Goal: Information Seeking & Learning: Learn about a topic

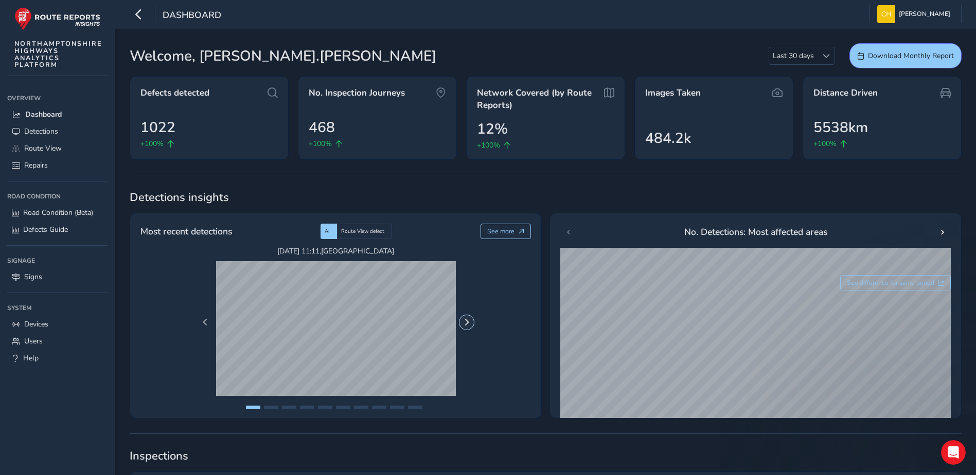
click at [467, 324] on span "Next Page" at bounding box center [466, 322] width 7 height 7
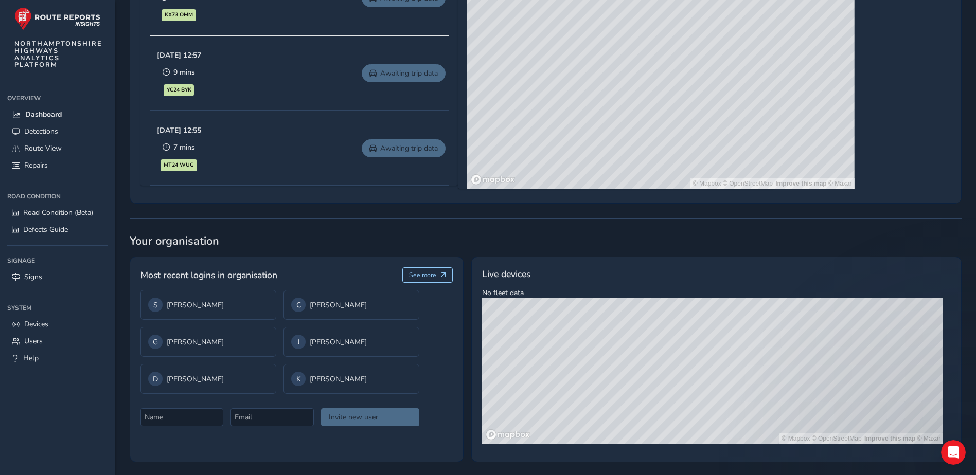
scroll to position [620, 0]
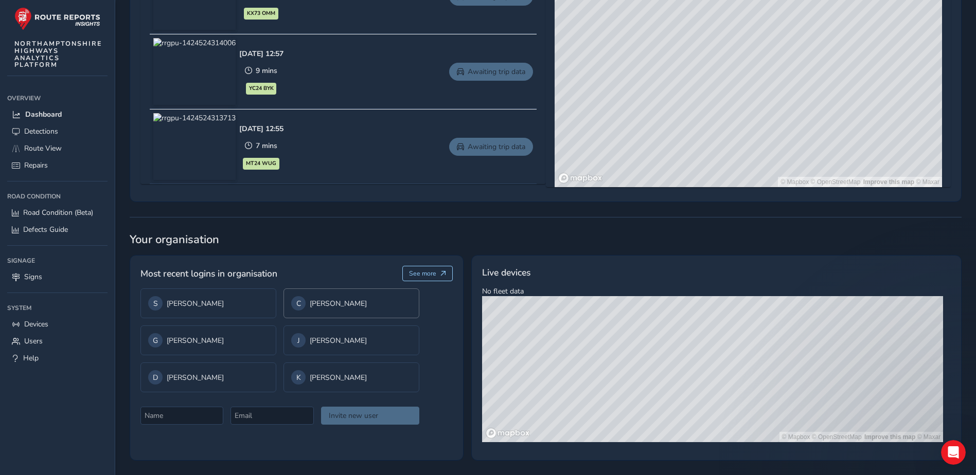
click at [334, 308] on div "C Chris Holloway" at bounding box center [351, 303] width 120 height 14
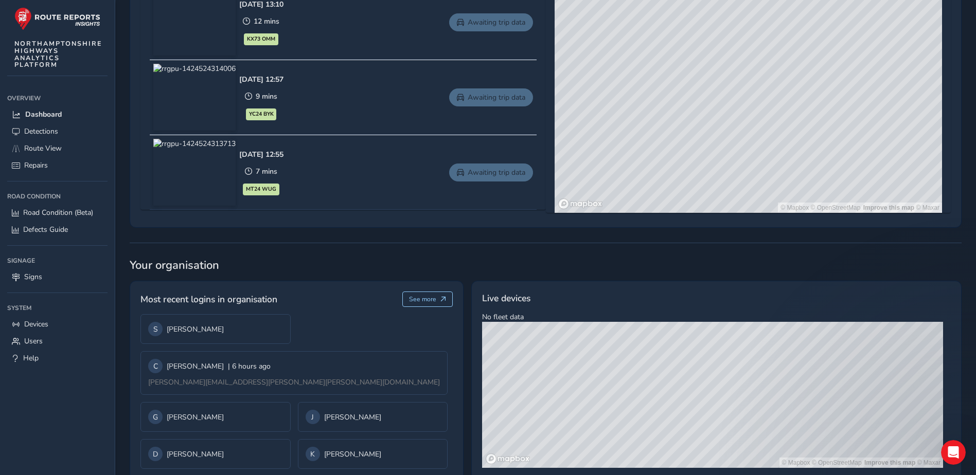
scroll to position [645, 0]
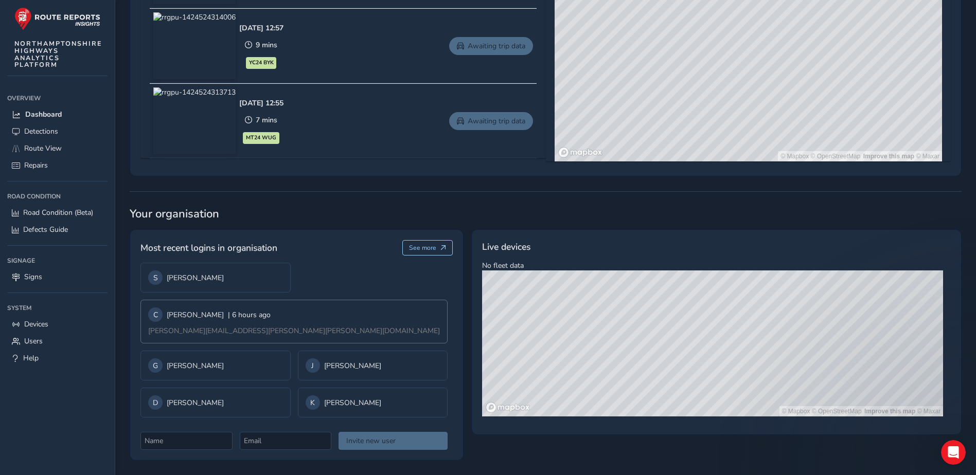
click at [211, 314] on div "C Chris Holloway | 6 hours ago" at bounding box center [209, 315] width 122 height 14
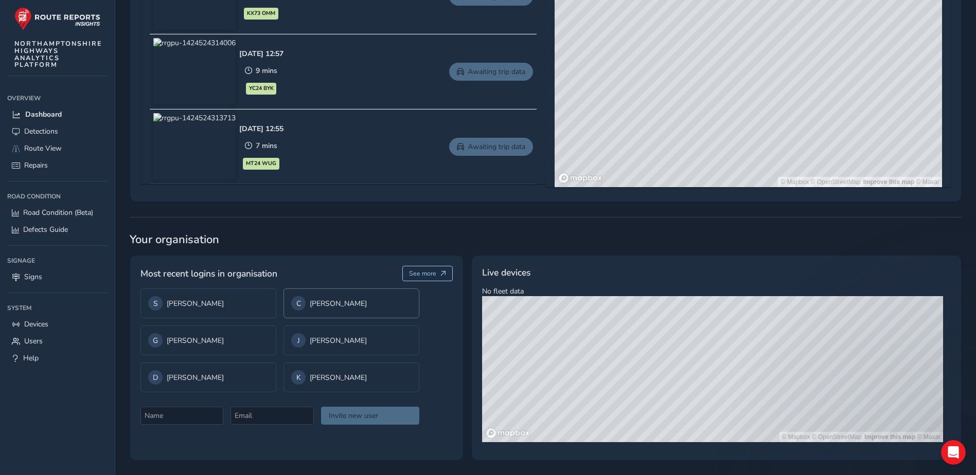
scroll to position [620, 0]
click at [311, 306] on div "C Chris Holloway" at bounding box center [351, 303] width 120 height 14
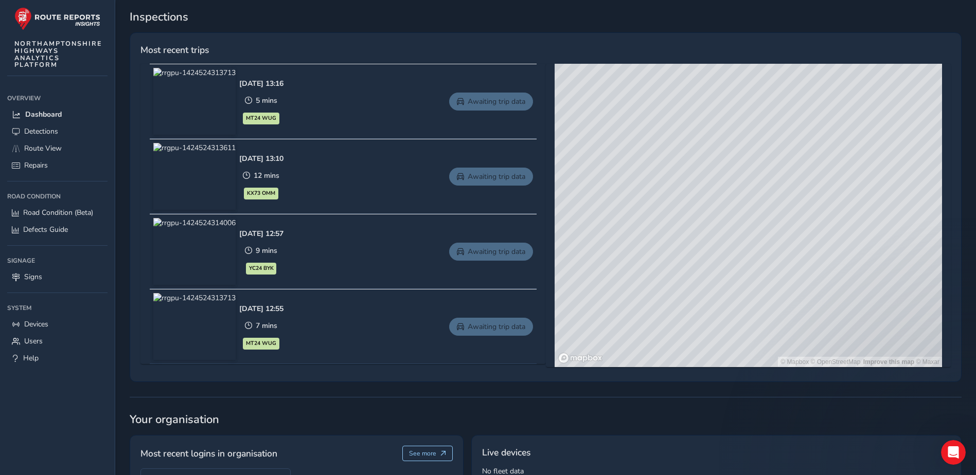
scroll to position [388, 0]
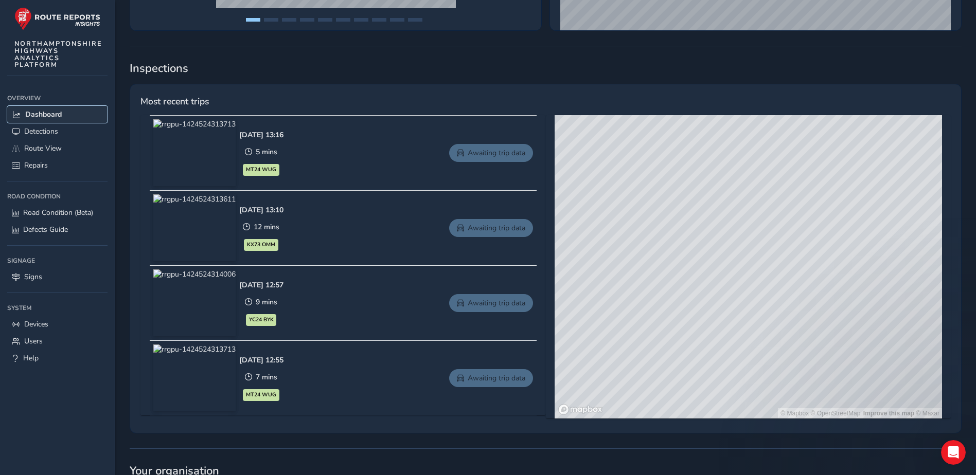
click at [59, 110] on span "Dashboard" at bounding box center [43, 115] width 37 height 10
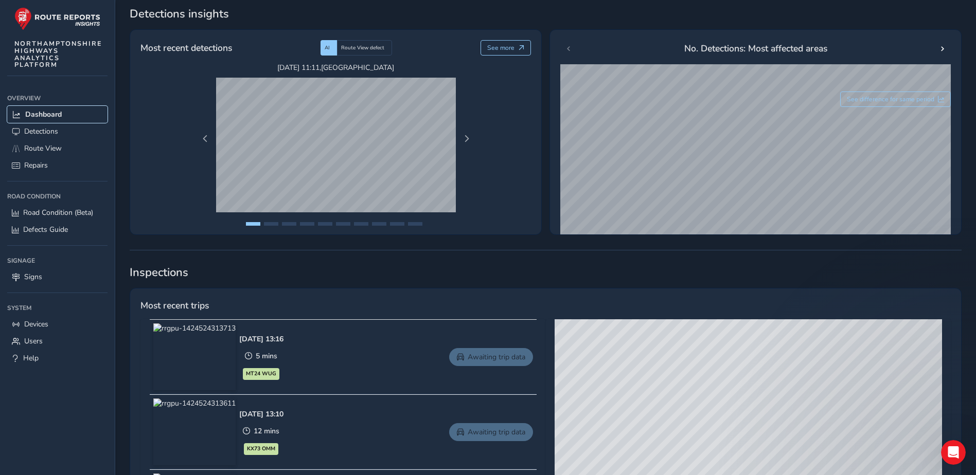
scroll to position [182, 0]
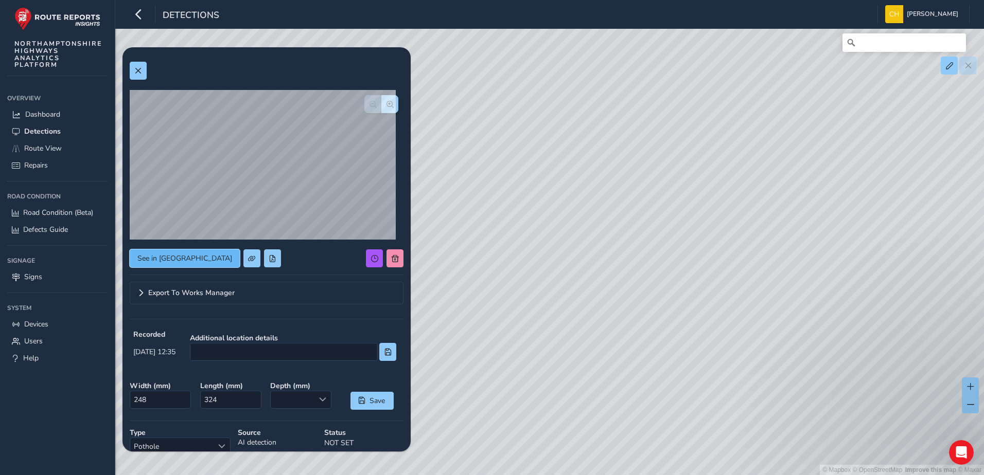
click at [179, 258] on span "See in Route View" at bounding box center [184, 259] width 95 height 10
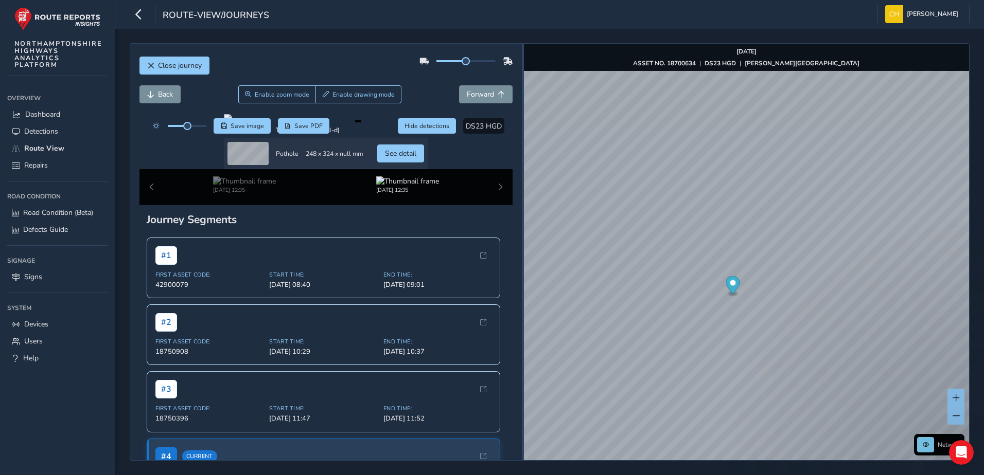
drag, startPoint x: 675, startPoint y: 275, endPoint x: 522, endPoint y: 294, distance: 154.1
click at [522, 294] on div at bounding box center [523, 252] width 2 height 417
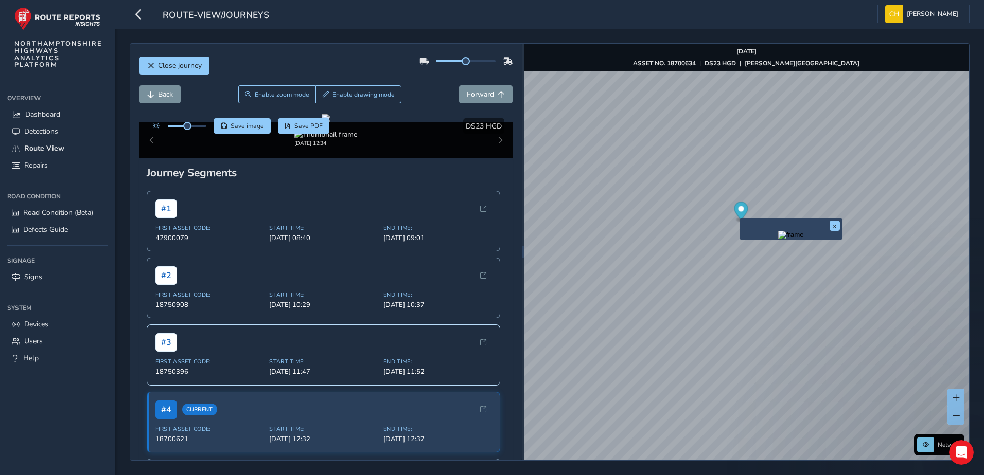
click at [778, 239] on img "Preview frame" at bounding box center [791, 235] width 26 height 8
click at [792, 239] on img "Preview frame" at bounding box center [791, 235] width 26 height 8
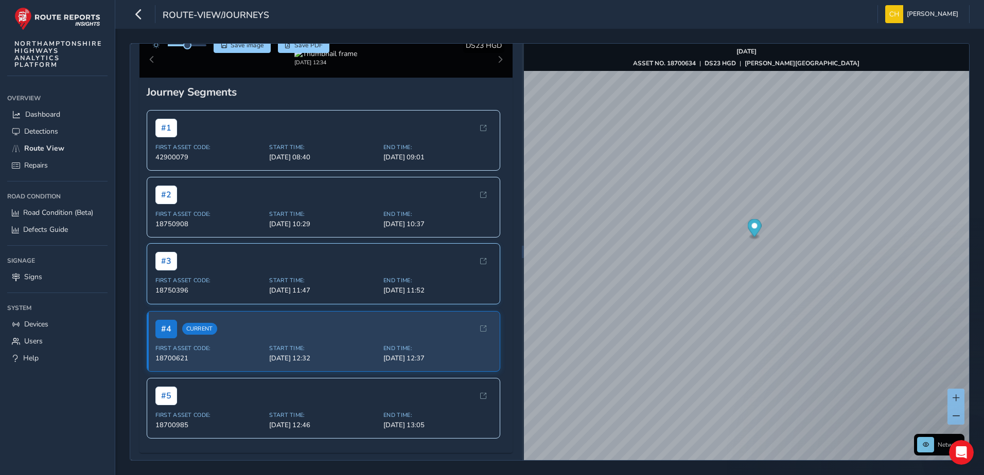
scroll to position [100, 0]
click at [492, 78] on div "[DATE] 12:34" at bounding box center [326, 60] width 374 height 36
click at [493, 78] on div "[DATE] 12:34" at bounding box center [326, 60] width 374 height 36
click at [492, 78] on div "[DATE] 12:34" at bounding box center [326, 60] width 374 height 36
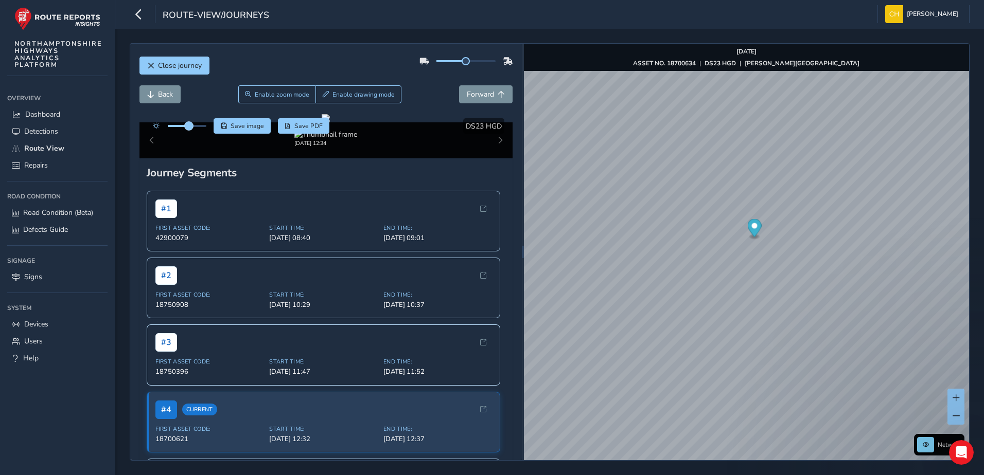
click at [189, 124] on span at bounding box center [189, 126] width 8 height 8
click at [196, 125] on div at bounding box center [187, 126] width 39 height 2
click at [190, 129] on span at bounding box center [190, 126] width 8 height 8
click at [471, 96] on span "Forward" at bounding box center [480, 95] width 27 height 10
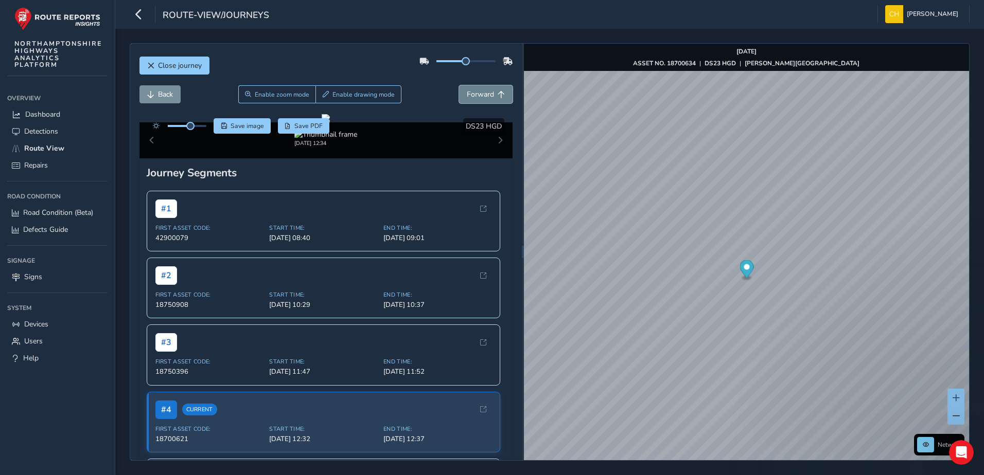
click at [471, 96] on span "Forward" at bounding box center [480, 95] width 27 height 10
click at [720, 274] on div "x Available inspection trips: Tue, 16 Sep, 12:34" at bounding box center [769, 293] width 103 height 41
click at [481, 94] on span "Forward" at bounding box center [480, 95] width 27 height 10
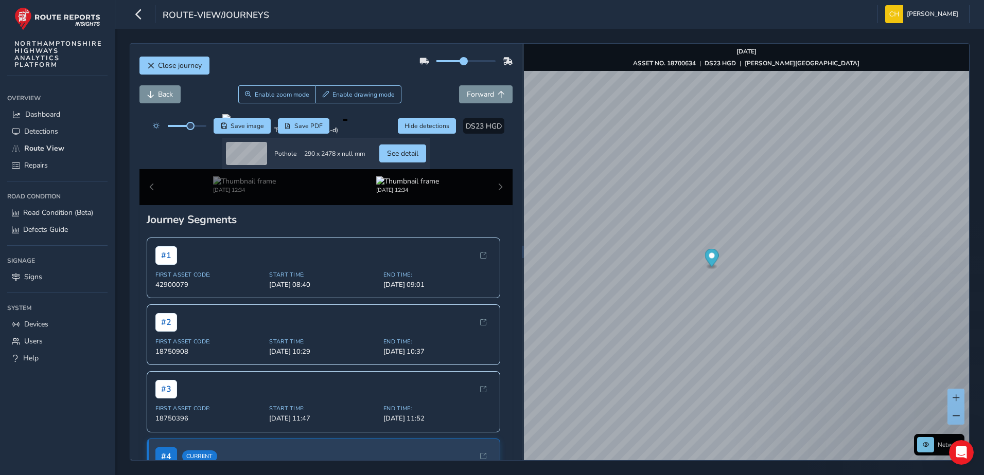
click at [459, 62] on span at bounding box center [463, 61] width 8 height 8
click at [818, 278] on div "x" at bounding box center [863, 289] width 103 height 22
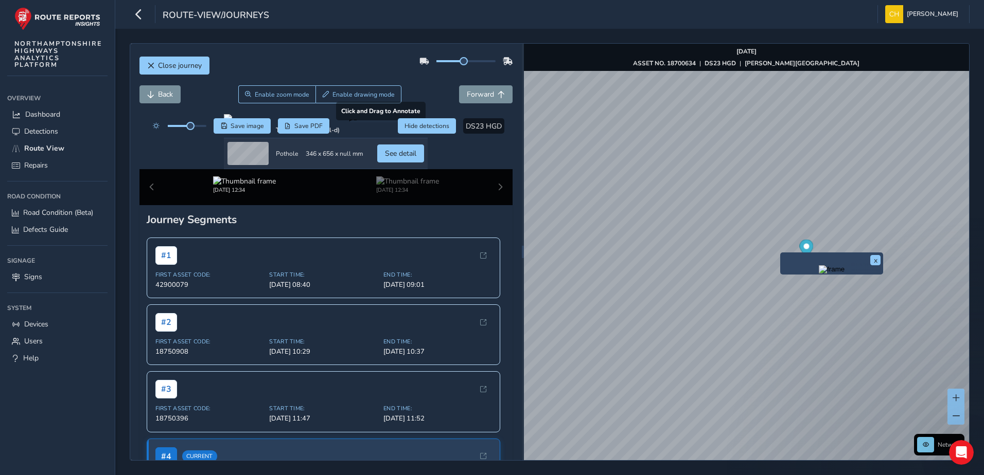
click at [371, 122] on div at bounding box center [326, 118] width 204 height 8
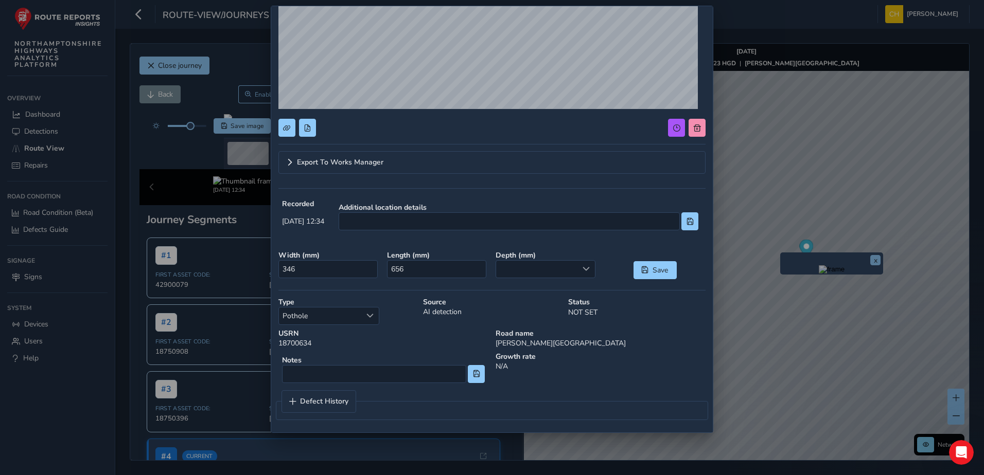
scroll to position [178, 0]
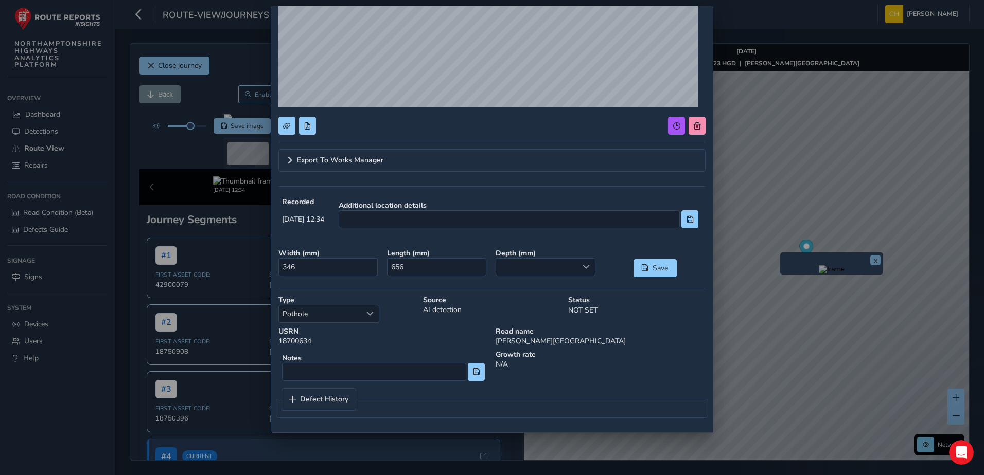
click at [223, 225] on div "Export To Works Manager Recorded Sep 16 2025, 12:34 Additional location details…" at bounding box center [492, 237] width 984 height 475
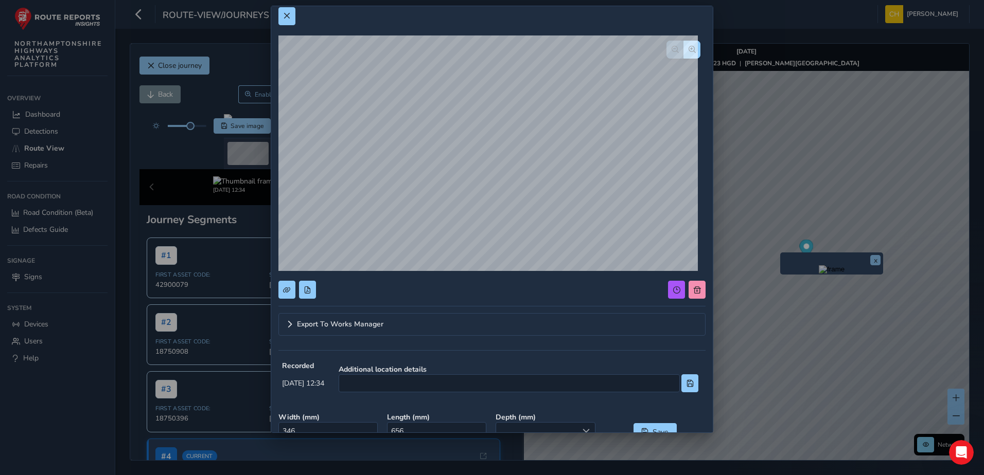
scroll to position [0, 0]
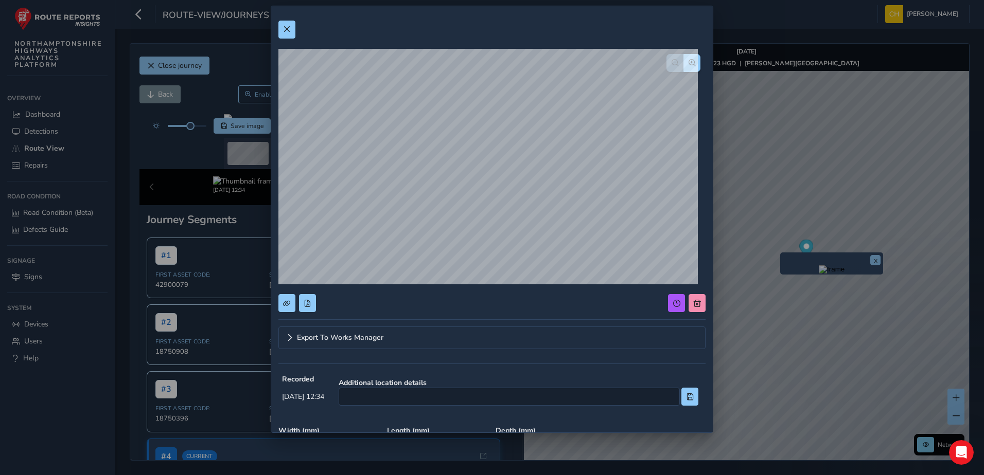
click at [187, 187] on div "Export To Works Manager Recorded Sep 16 2025, 12:34 Additional location details…" at bounding box center [492, 237] width 984 height 475
click at [293, 32] on button at bounding box center [286, 30] width 17 height 18
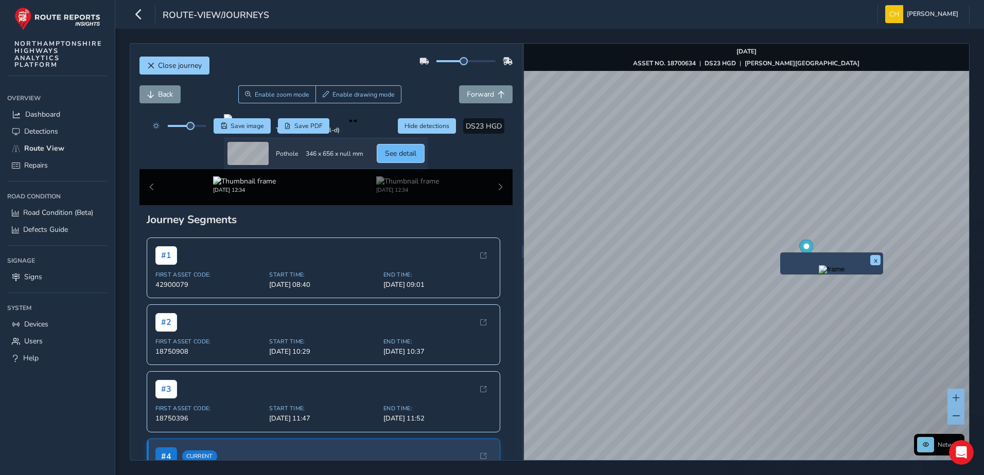
click at [416, 158] on span "See detail" at bounding box center [400, 154] width 31 height 10
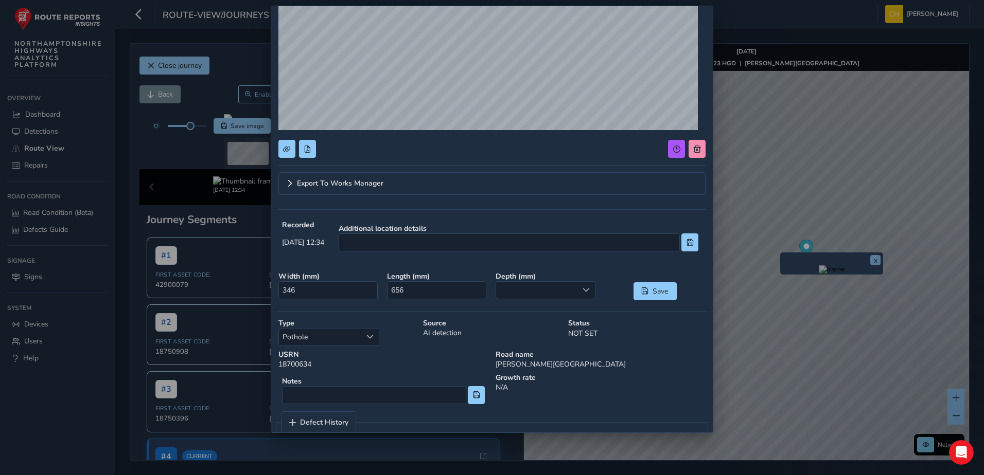
scroll to position [178, 0]
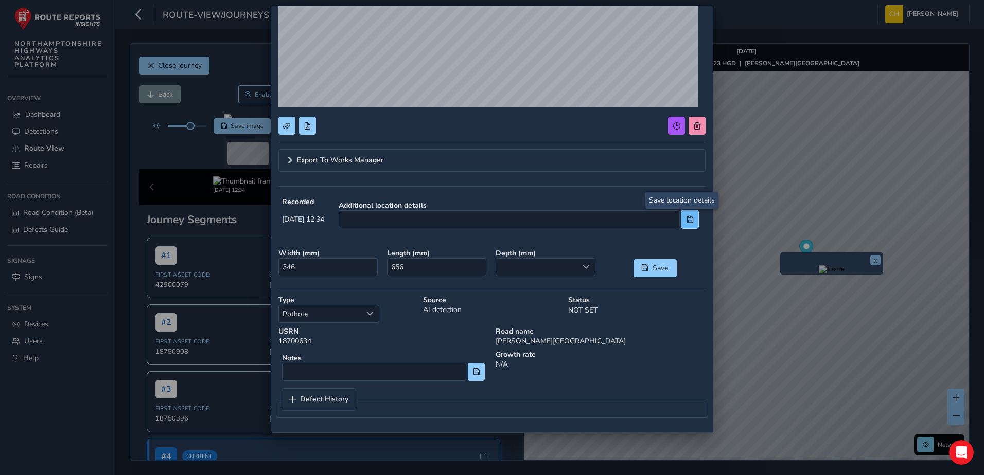
click at [686, 216] on span at bounding box center [689, 219] width 7 height 7
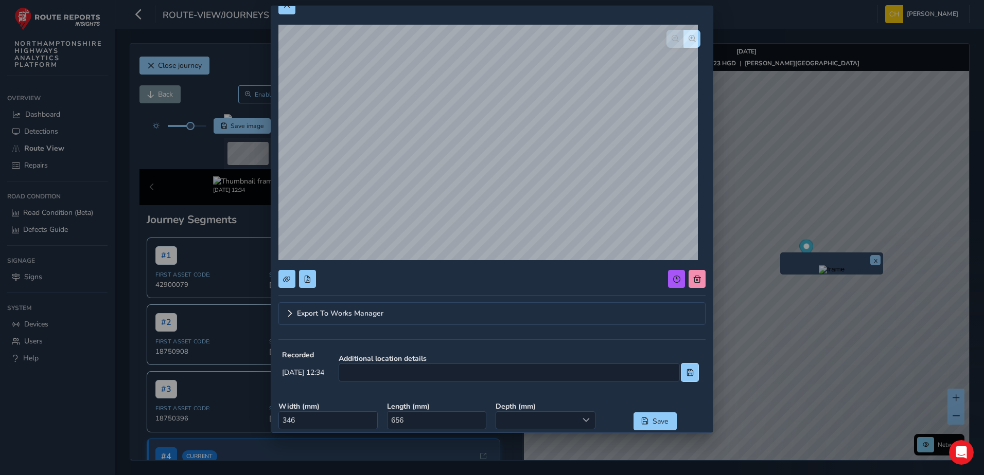
scroll to position [0, 0]
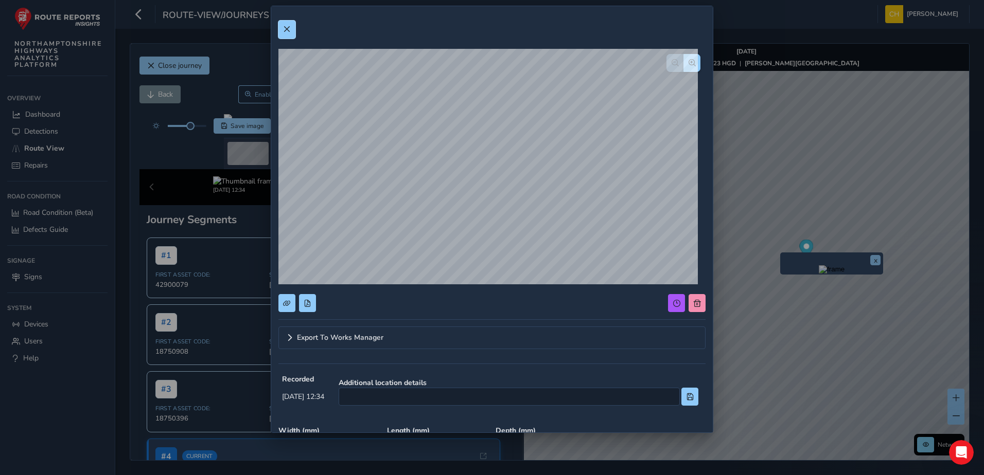
click at [283, 26] on span at bounding box center [286, 29] width 7 height 7
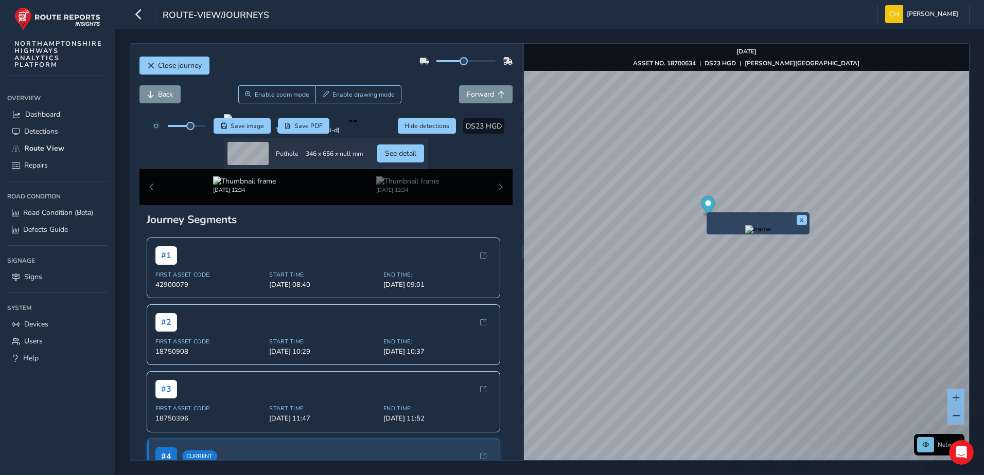
click at [710, 204] on circle "Map marker" at bounding box center [708, 204] width 6 height 6
click at [732, 184] on icon "Map marker" at bounding box center [730, 181] width 14 height 18
click at [731, 183] on icon "Map marker" at bounding box center [730, 181] width 14 height 18
click at [731, 182] on icon "Map marker" at bounding box center [730, 181] width 14 height 18
click at [729, 190] on ellipse "Map marker" at bounding box center [730, 190] width 5 height 3
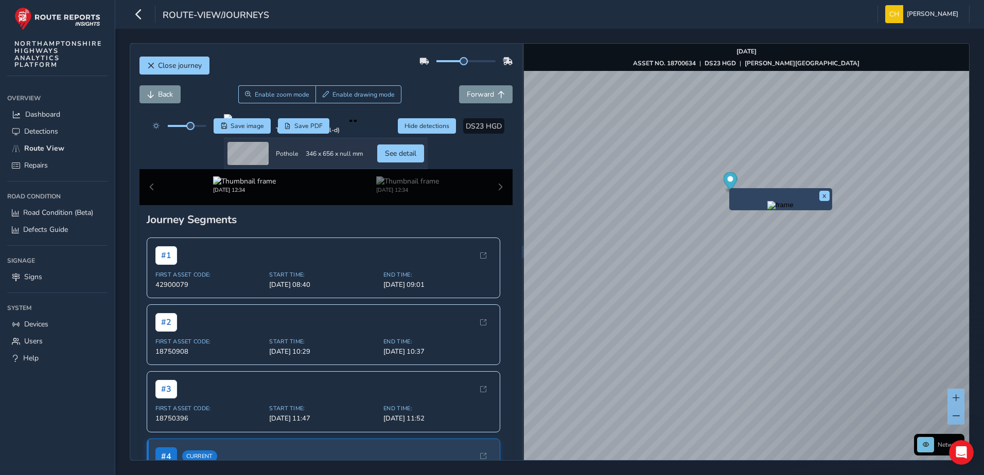
click at [729, 195] on div "x" at bounding box center [780, 199] width 103 height 22
click at [729, 193] on div "x" at bounding box center [780, 199] width 103 height 22
click at [730, 192] on div "x" at bounding box center [780, 199] width 103 height 22
click at [161, 65] on span "Close journey" at bounding box center [180, 66] width 44 height 10
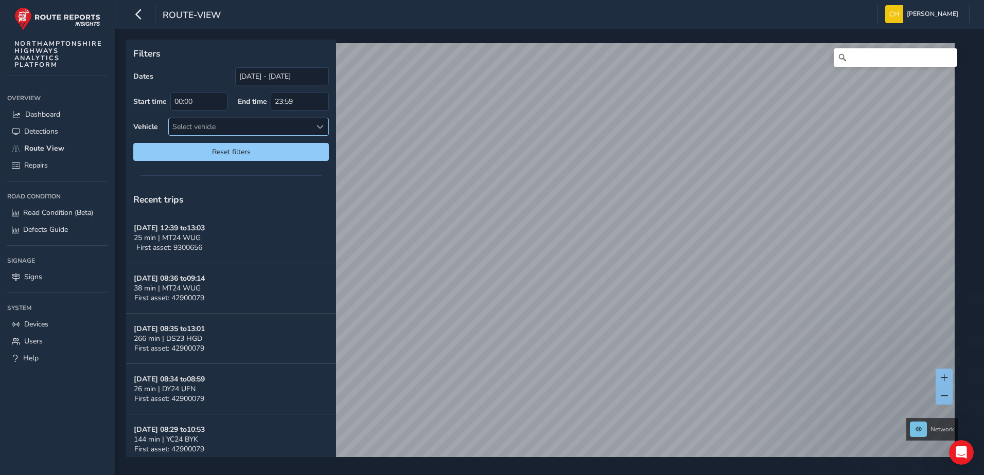
click at [323, 126] on span at bounding box center [319, 126] width 7 height 7
click at [276, 152] on input "text" at bounding box center [239, 149] width 128 height 18
click at [271, 152] on input "ds23 hgd" at bounding box center [239, 149] width 128 height 18
click at [295, 147] on span at bounding box center [295, 149] width 7 height 7
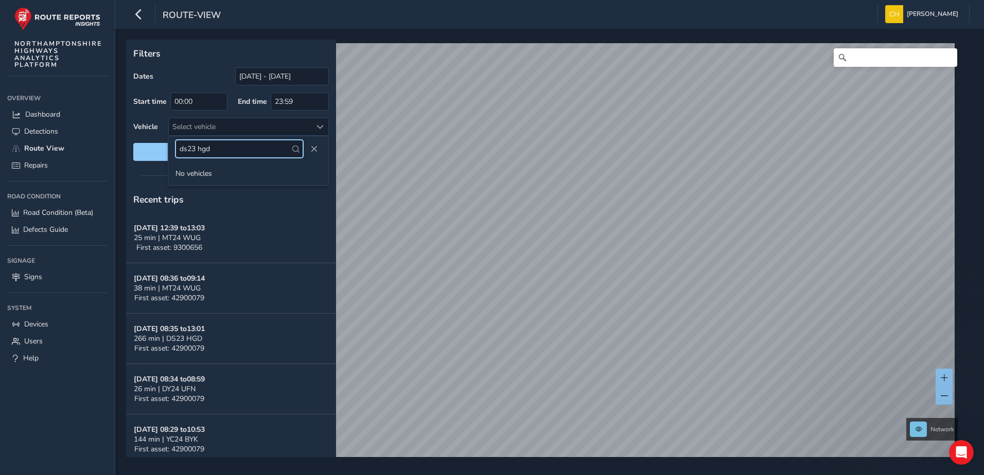
click at [251, 151] on input "ds23 hgd" at bounding box center [239, 149] width 128 height 18
type input "d"
type input "DS23 HGD"
click at [321, 127] on span at bounding box center [319, 126] width 7 height 7
click at [288, 122] on div "Select vehicle" at bounding box center [240, 126] width 143 height 17
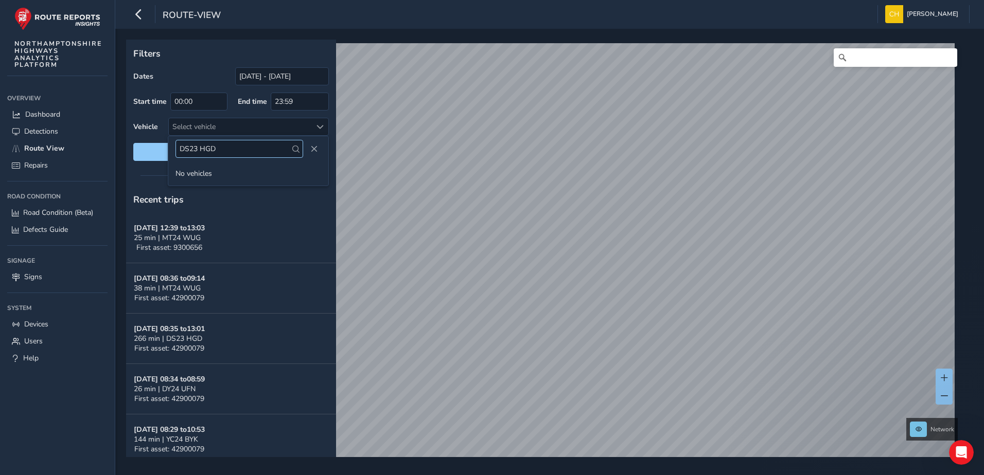
click at [239, 148] on input "DS23 HGD" at bounding box center [239, 149] width 128 height 18
click at [297, 148] on span at bounding box center [295, 149] width 7 height 7
click at [206, 176] on li "No vehicles" at bounding box center [248, 173] width 160 height 17
click at [310, 152] on button "Close" at bounding box center [314, 149] width 14 height 14
click at [321, 124] on span at bounding box center [319, 126] width 7 height 7
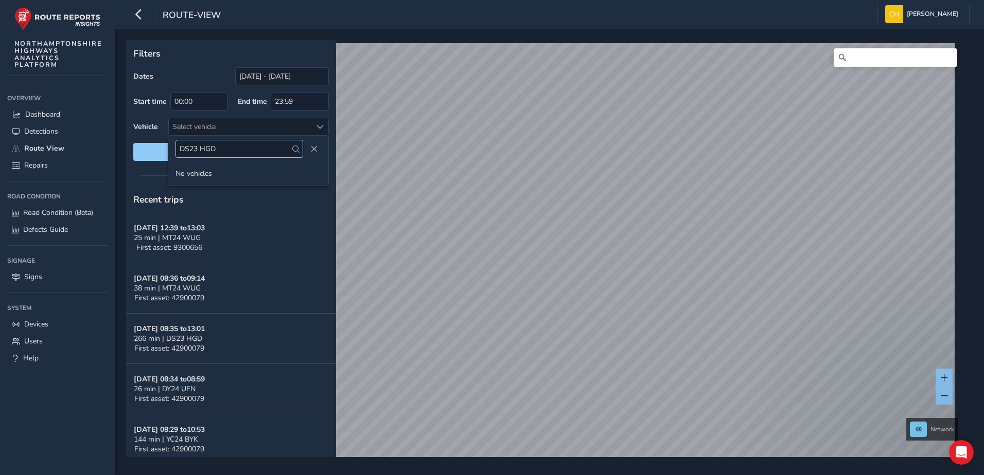
click at [264, 145] on input "DS23 HGD" at bounding box center [239, 149] width 128 height 18
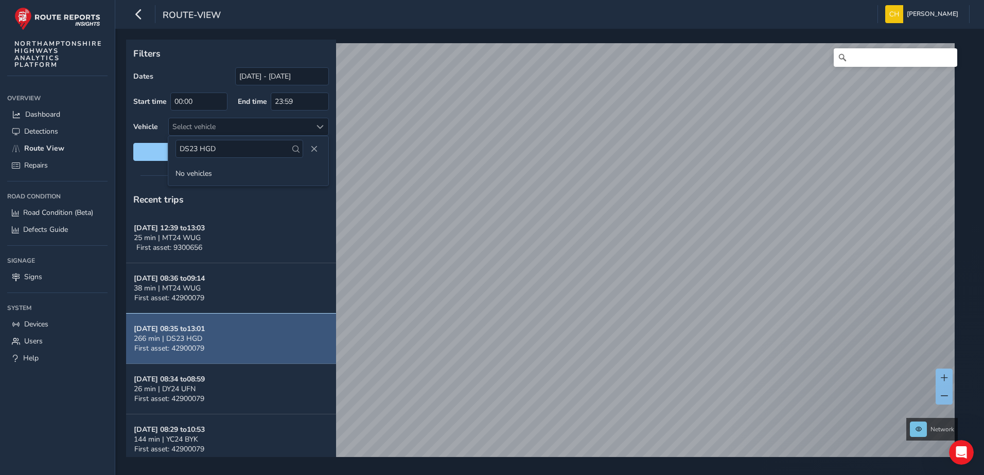
click at [189, 329] on strong "Sep 16, 08:35 to 13:01" at bounding box center [169, 329] width 71 height 10
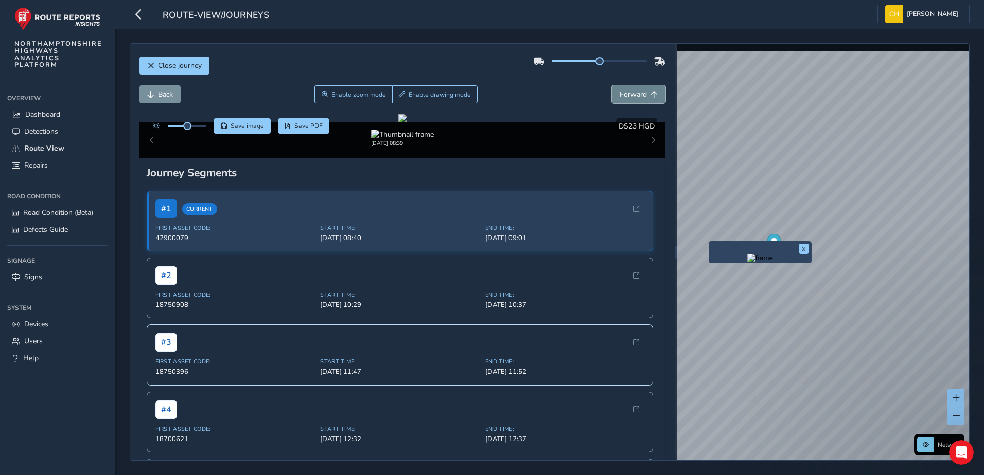
click at [623, 93] on span "Forward" at bounding box center [633, 95] width 27 height 10
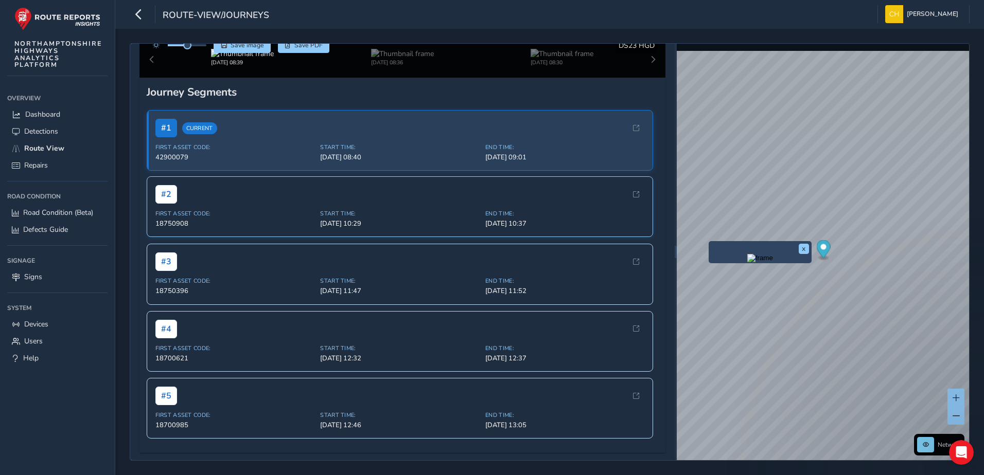
scroll to position [392, 0]
click at [161, 327] on span "# 4" at bounding box center [166, 329] width 22 height 19
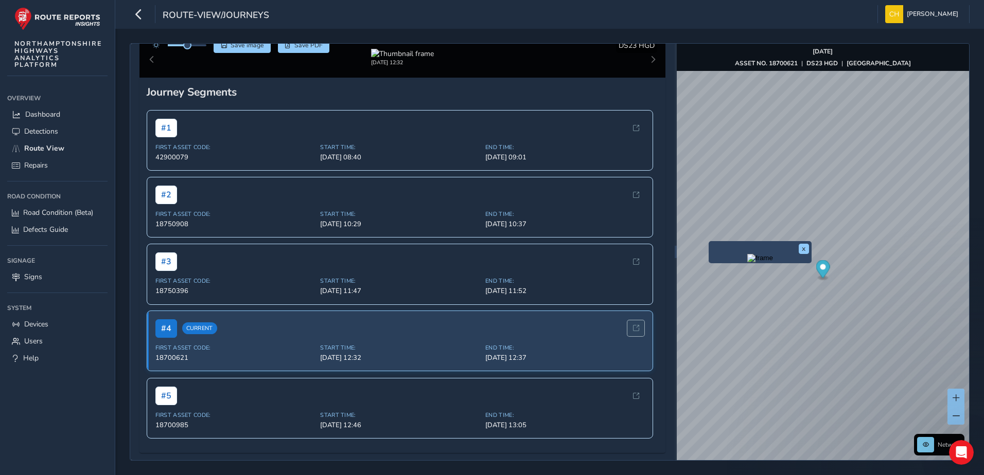
click at [633, 329] on span at bounding box center [636, 328] width 6 height 6
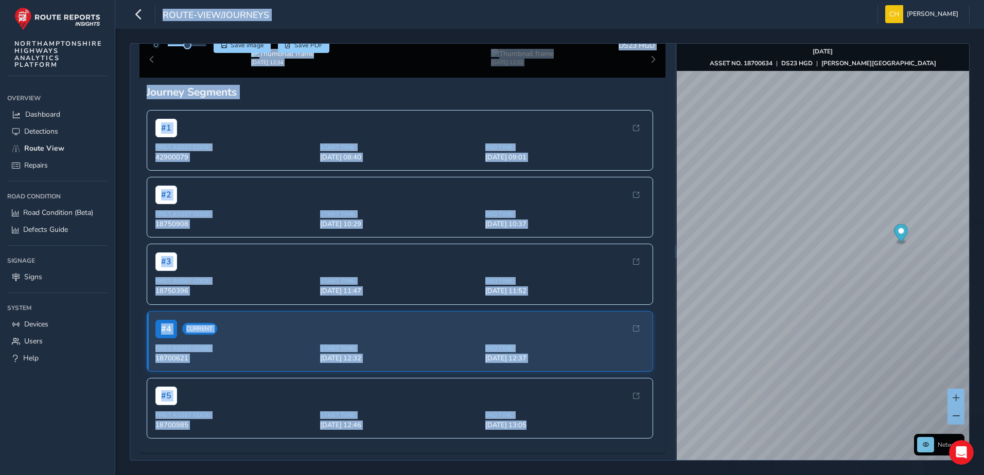
scroll to position [389, 0]
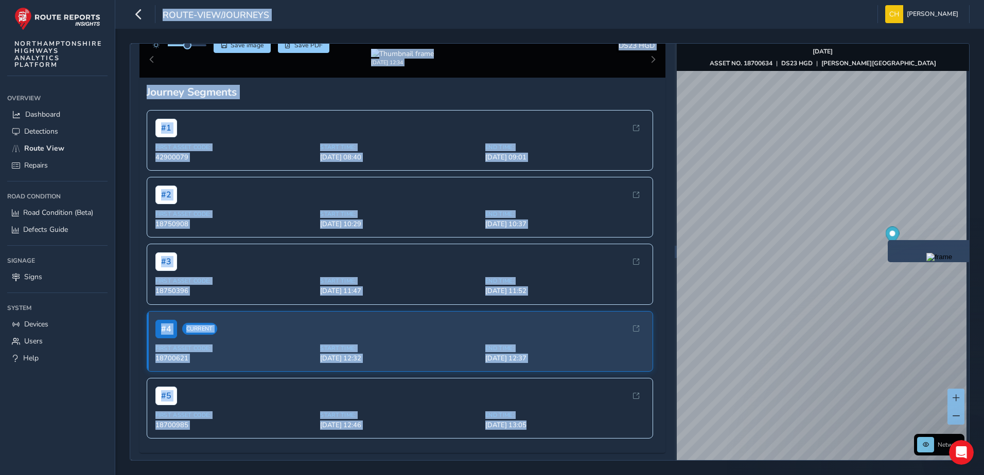
click at [888, 262] on div "x" at bounding box center [939, 251] width 103 height 22
click at [900, 244] on div "x Available inspection trips: Tue, 16 Sep, 12:34" at bounding box center [942, 263] width 103 height 41
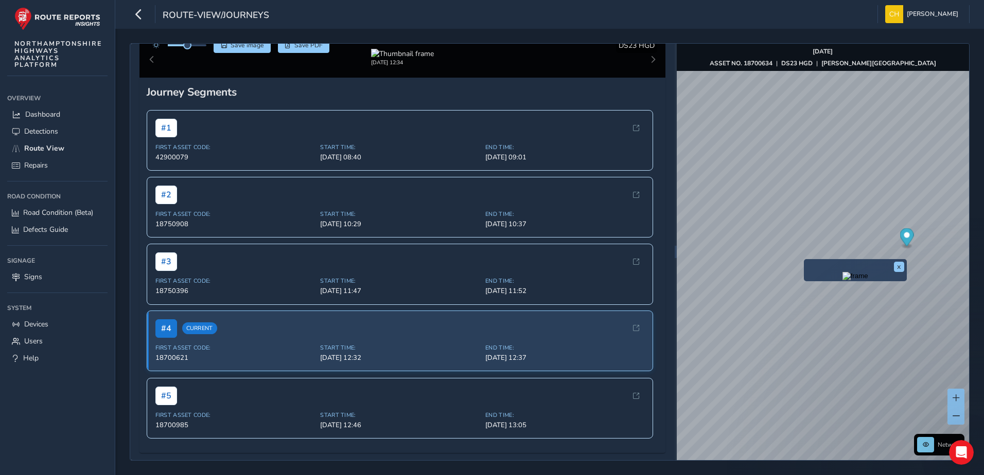
click at [193, 326] on span "Current" at bounding box center [199, 329] width 35 height 12
click at [895, 268] on button "x" at bounding box center [899, 267] width 10 height 10
click at [953, 397] on span at bounding box center [955, 398] width 7 height 7
click at [953, 396] on span at bounding box center [955, 398] width 7 height 7
click at [950, 414] on button at bounding box center [955, 416] width 17 height 18
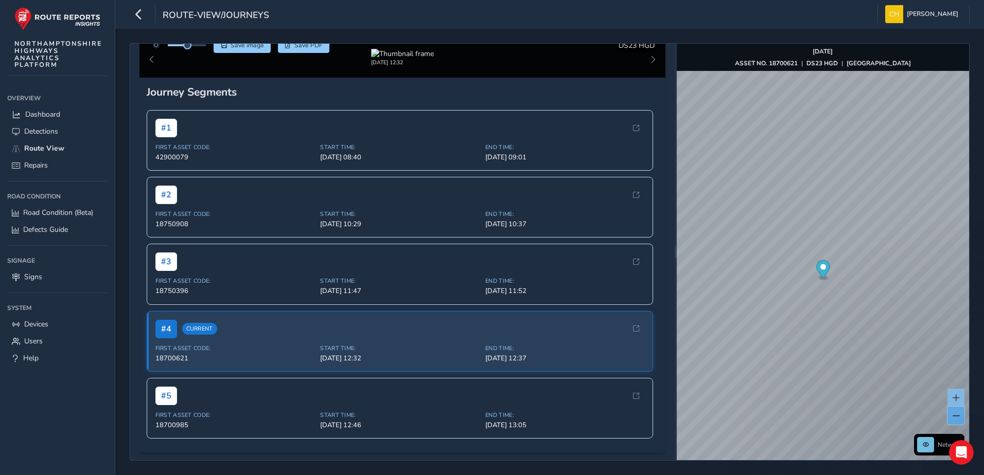
click at [950, 414] on button at bounding box center [955, 416] width 17 height 18
click at [839, 230] on div "x" at bounding box center [883, 241] width 103 height 22
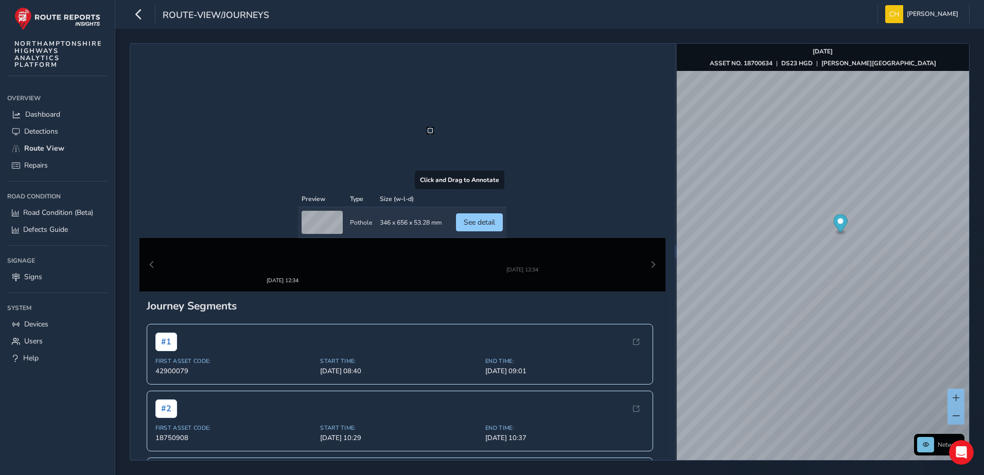
scroll to position [130, 0]
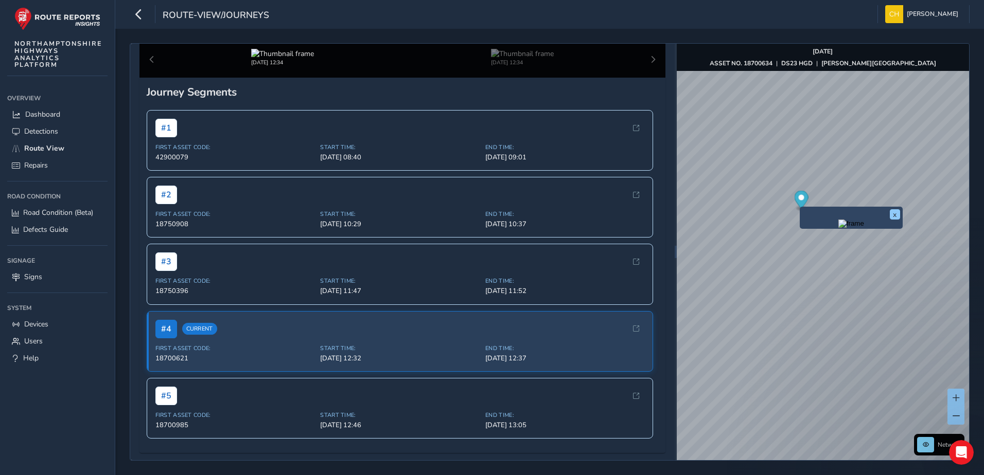
drag, startPoint x: 577, startPoint y: 261, endPoint x: 594, endPoint y: 265, distance: 17.5
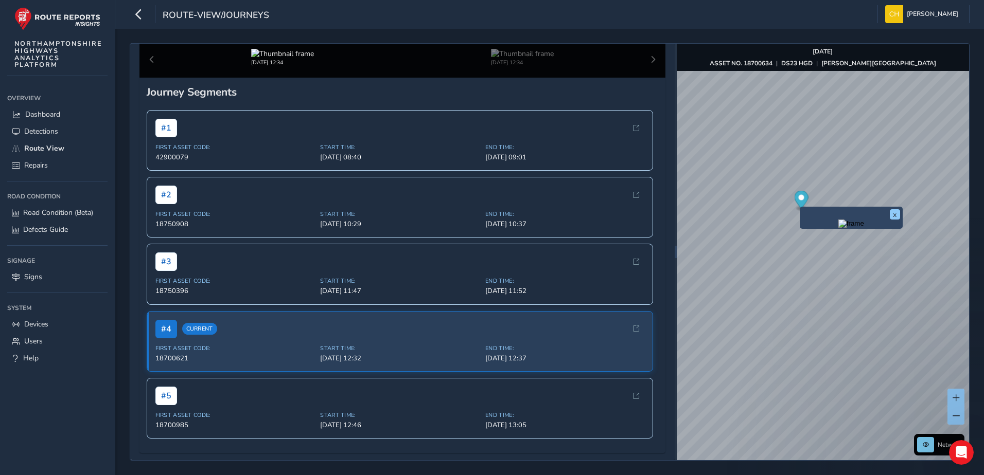
drag, startPoint x: 600, startPoint y: 265, endPoint x: 577, endPoint y: 195, distance: 73.9
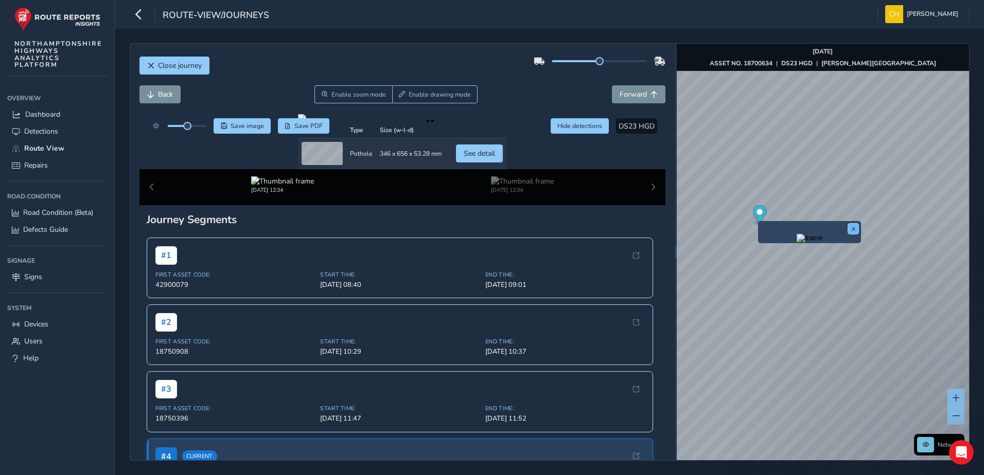
click at [854, 229] on button "x" at bounding box center [853, 229] width 10 height 10
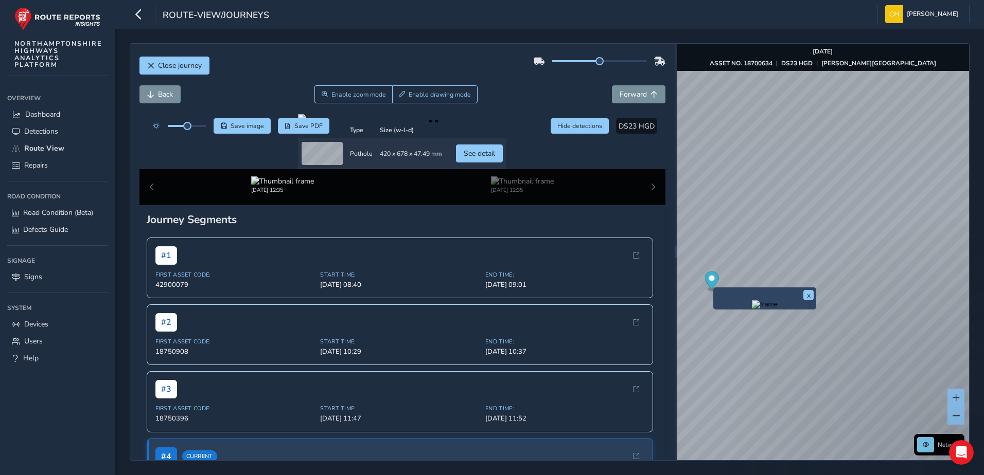
click at [723, 293] on div "x" at bounding box center [765, 298] width 98 height 17
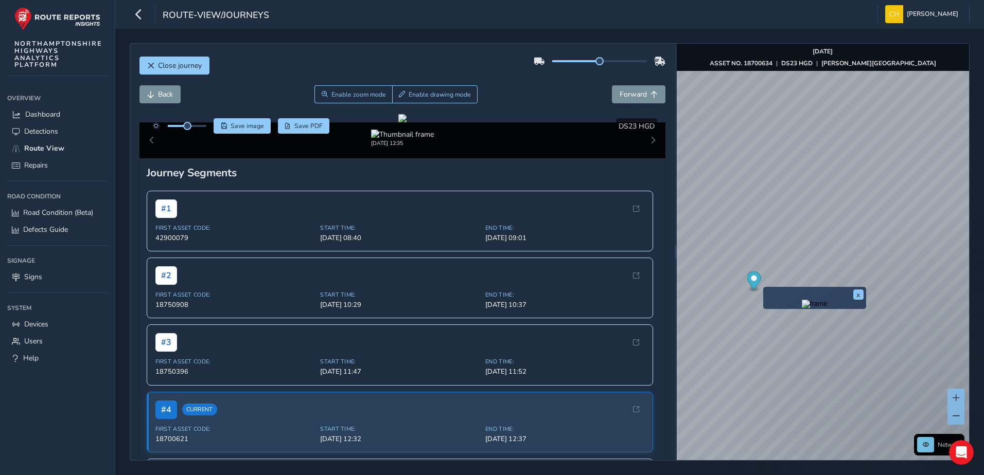
click at [764, 287] on div "x" at bounding box center [814, 298] width 103 height 22
click at [764, 289] on div "x" at bounding box center [814, 298] width 103 height 22
click at [812, 308] on img "Preview frame" at bounding box center [825, 303] width 26 height 8
click at [729, 290] on div "x" at bounding box center [780, 300] width 103 height 22
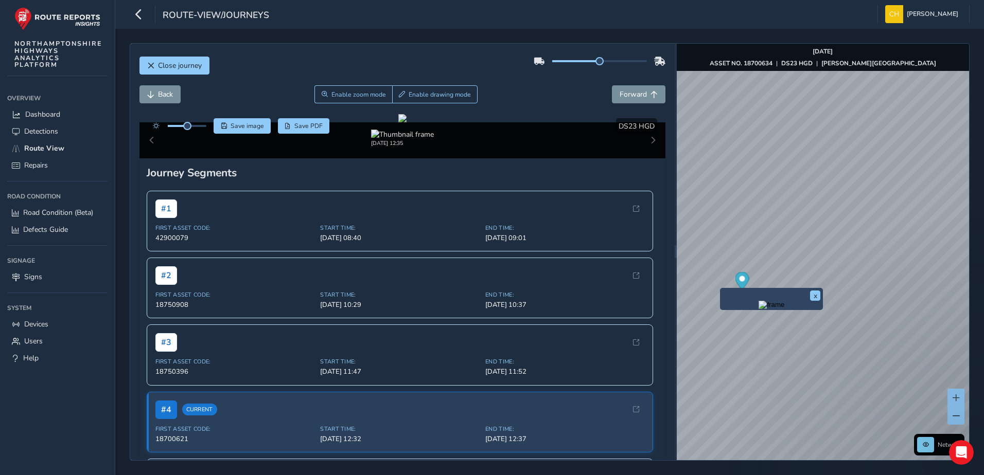
click at [721, 289] on div "x" at bounding box center [771, 299] width 103 height 22
click at [632, 96] on span "Forward" at bounding box center [633, 95] width 27 height 10
click at [631, 97] on span "Forward" at bounding box center [633, 95] width 27 height 10
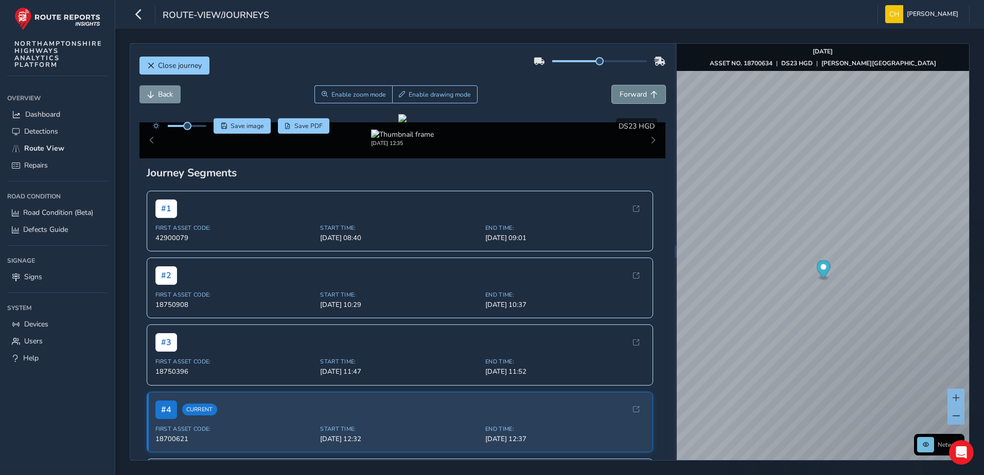
click at [631, 97] on span "Forward" at bounding box center [633, 95] width 27 height 10
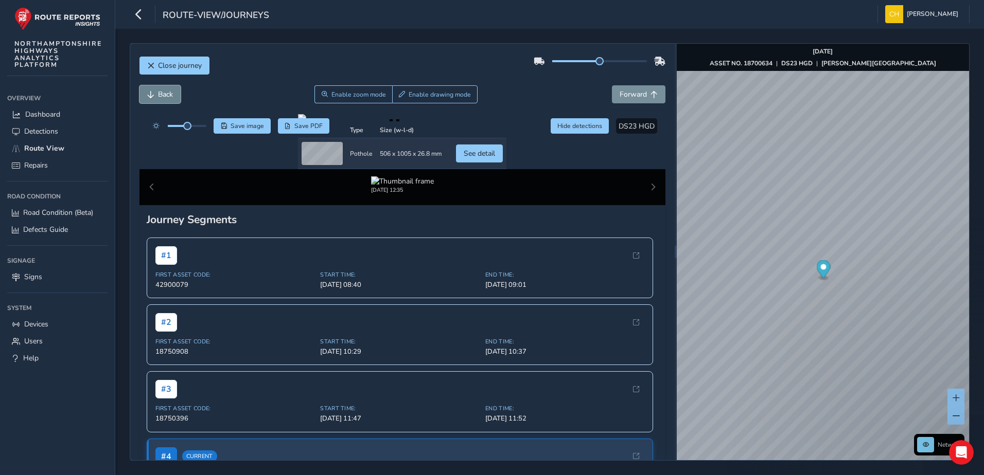
click at [164, 90] on span "Back" at bounding box center [165, 95] width 15 height 10
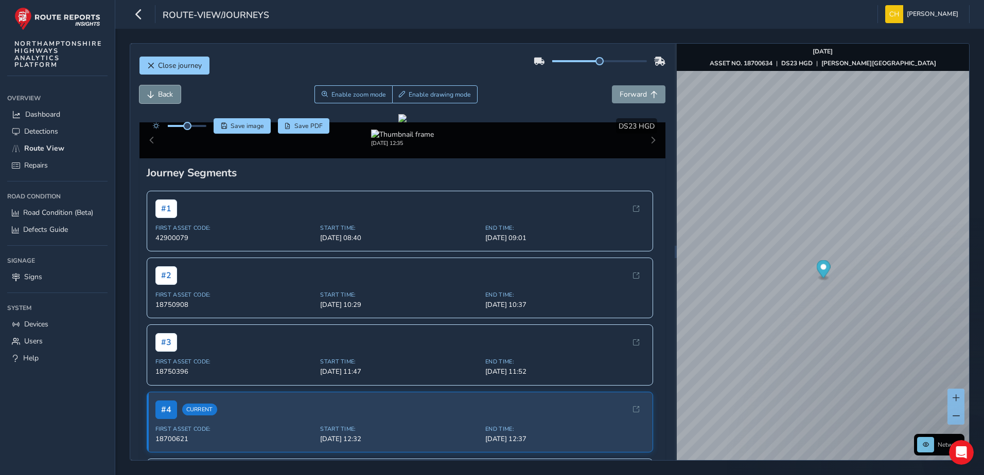
click at [164, 90] on span "Back" at bounding box center [165, 95] width 15 height 10
click at [162, 90] on span "Back" at bounding box center [165, 95] width 15 height 10
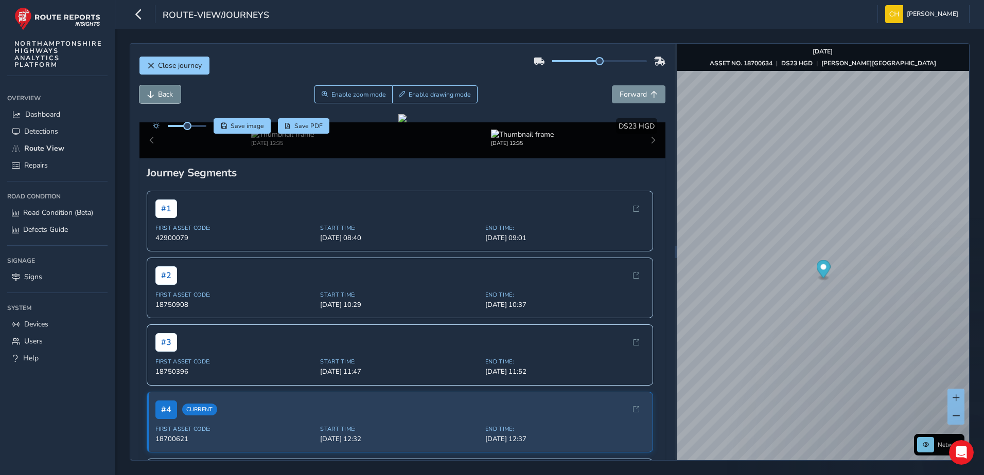
click at [162, 90] on span "Back" at bounding box center [165, 95] width 15 height 10
click at [167, 92] on span "Back" at bounding box center [165, 95] width 15 height 10
click at [155, 94] on button "Back" at bounding box center [159, 94] width 41 height 18
click at [620, 94] on span "Forward" at bounding box center [633, 95] width 27 height 10
click at [162, 89] on button "Back" at bounding box center [159, 94] width 41 height 18
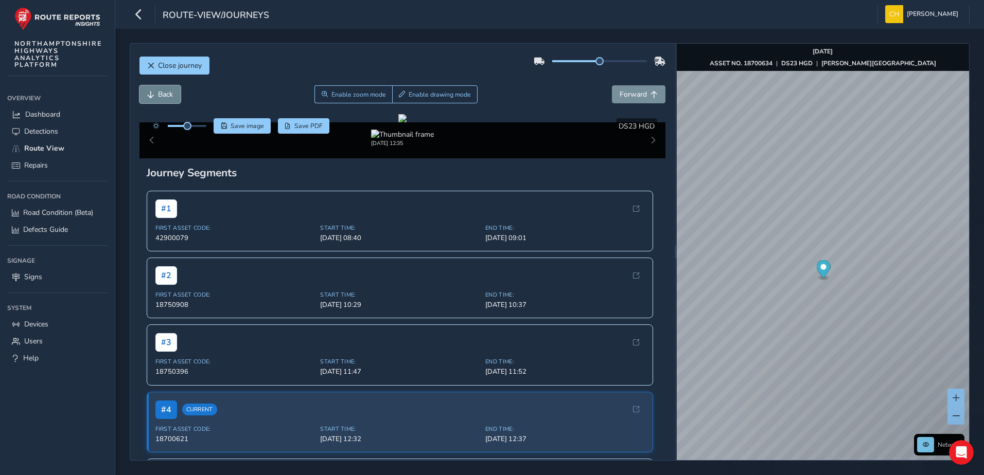
click at [162, 89] on button "Back" at bounding box center [159, 94] width 41 height 18
click at [626, 97] on span "Forward" at bounding box center [633, 95] width 27 height 10
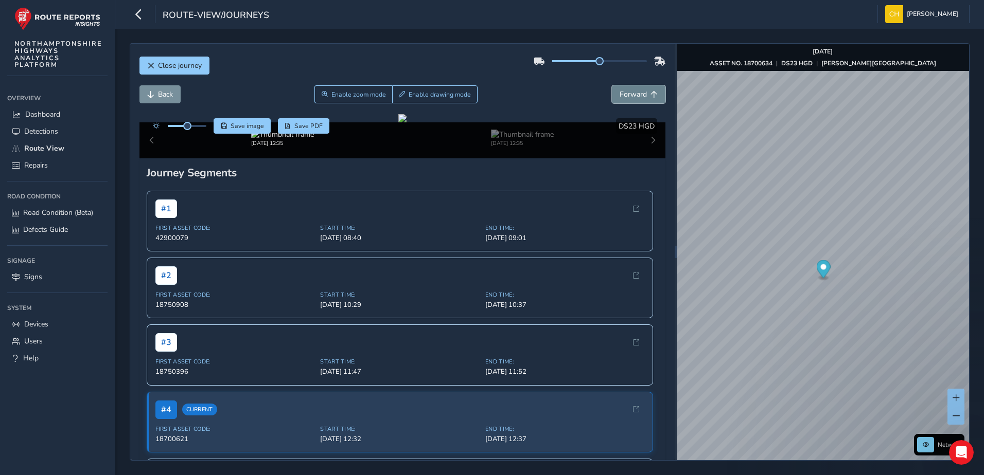
click at [626, 97] on span "Forward" at bounding box center [633, 95] width 27 height 10
click at [650, 93] on span "Forward" at bounding box center [653, 94] width 7 height 7
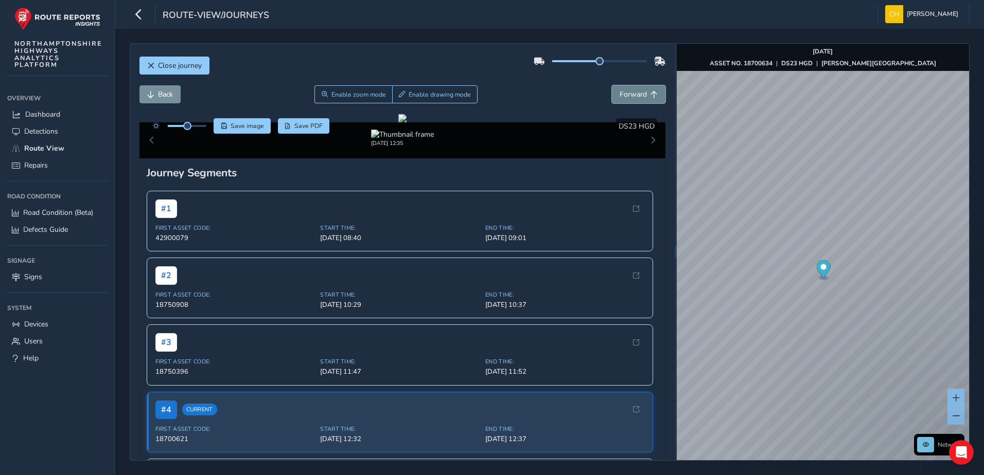
click at [650, 93] on span "Forward" at bounding box center [653, 94] width 7 height 7
